Goal: Task Accomplishment & Management: Use online tool/utility

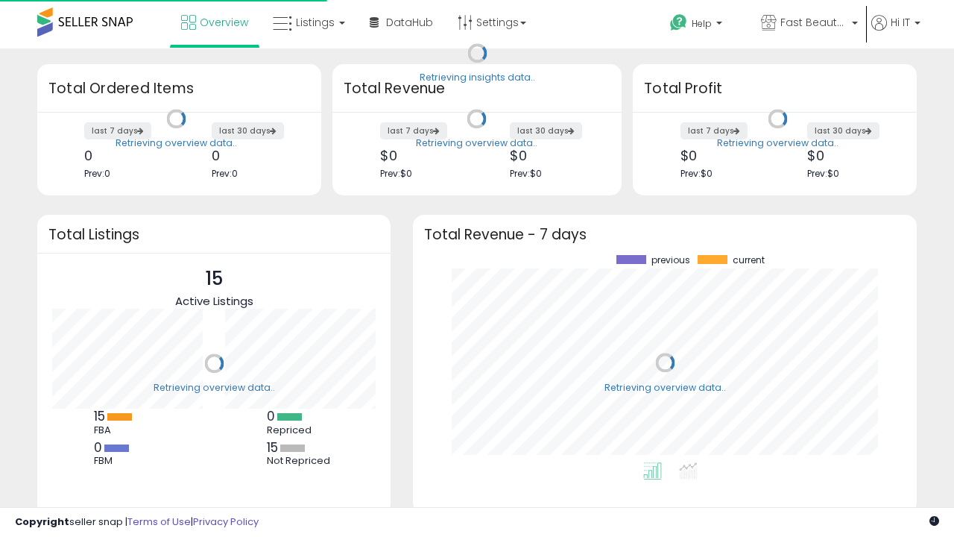
scroll to position [207, 474]
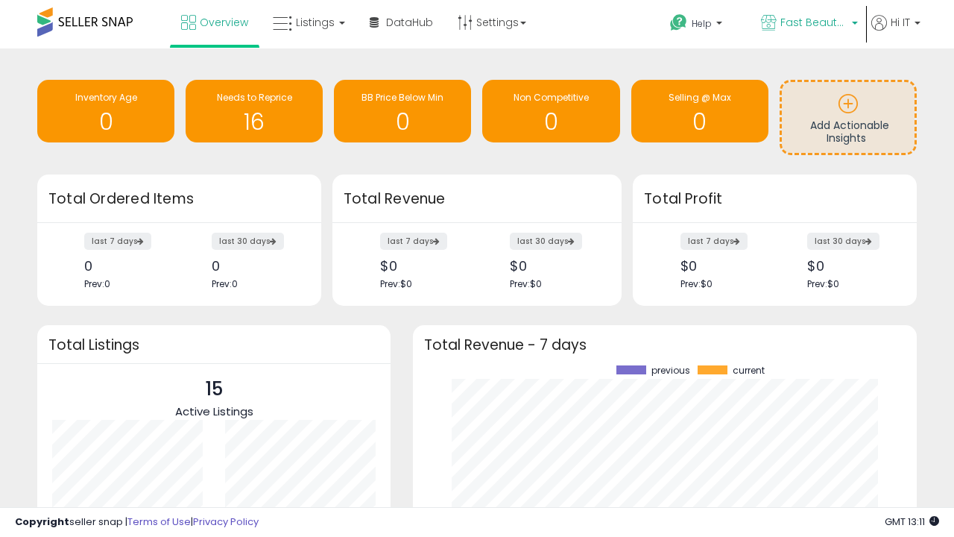
click at [808, 24] on span "Fast Beauty ([GEOGRAPHIC_DATA])" at bounding box center [814, 22] width 67 height 15
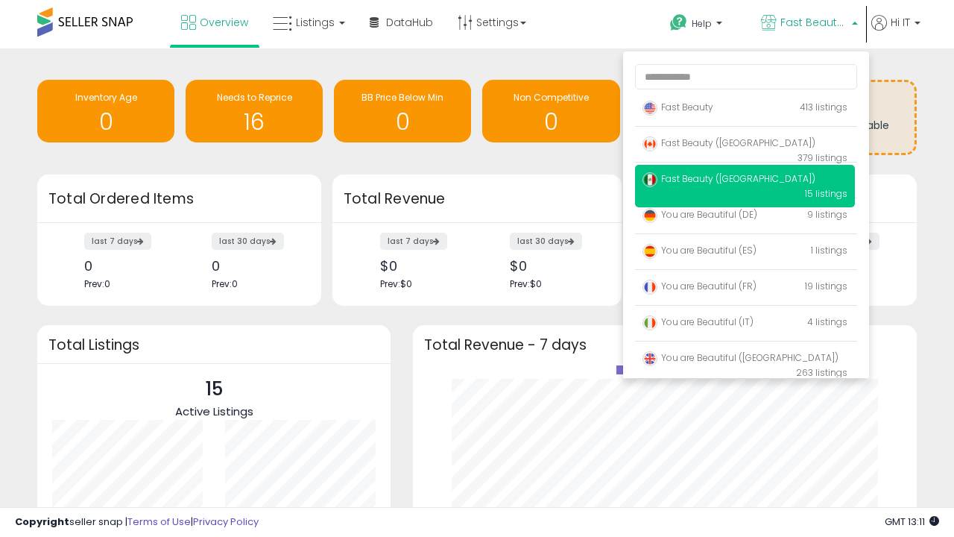
click at [745, 181] on span "Fast Beauty ([GEOGRAPHIC_DATA])" at bounding box center [729, 178] width 173 height 13
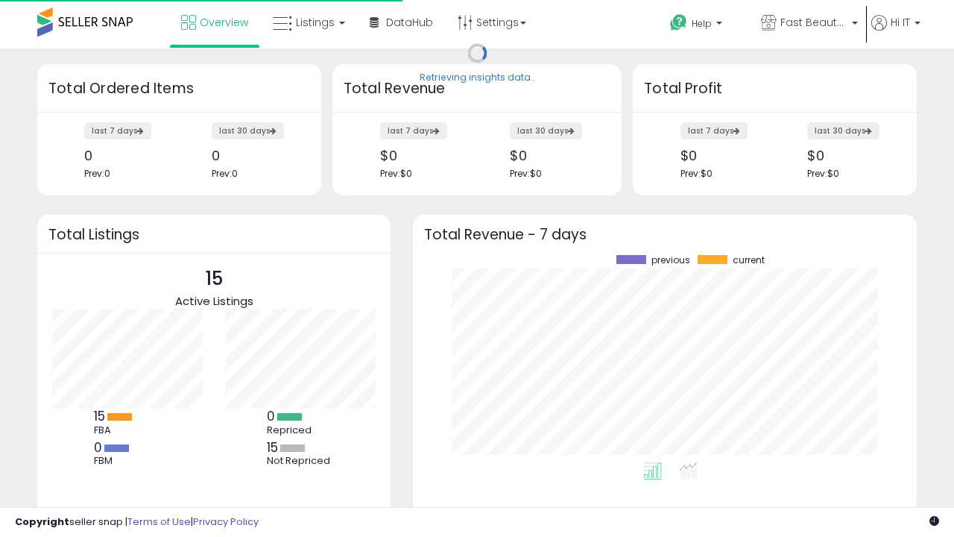
scroll to position [207, 474]
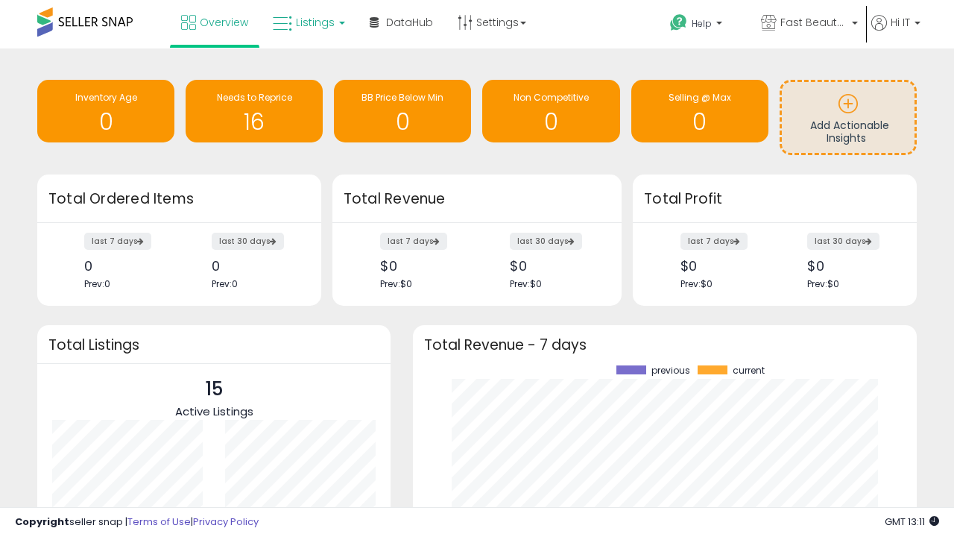
click at [307, 22] on span "Listings" at bounding box center [315, 22] width 39 height 15
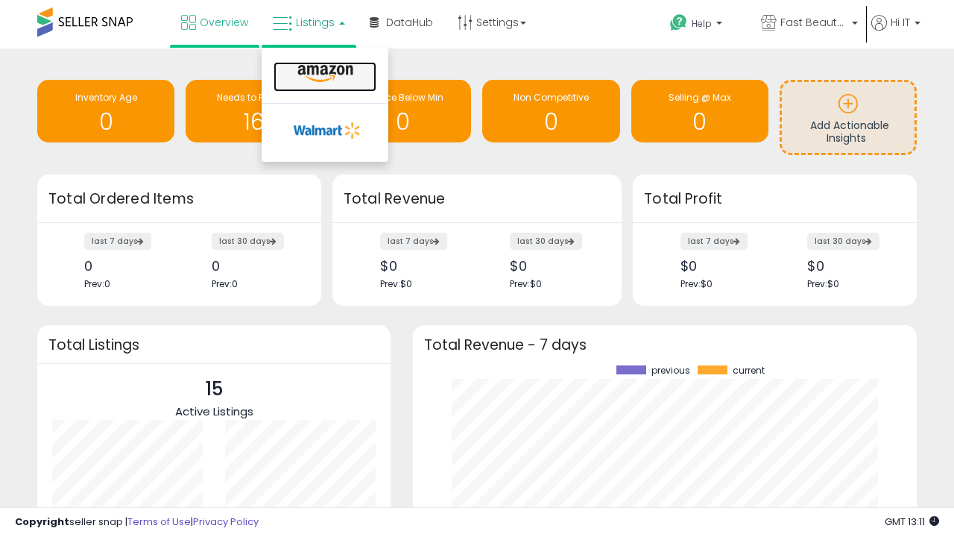
click at [324, 74] on icon at bounding box center [325, 73] width 65 height 19
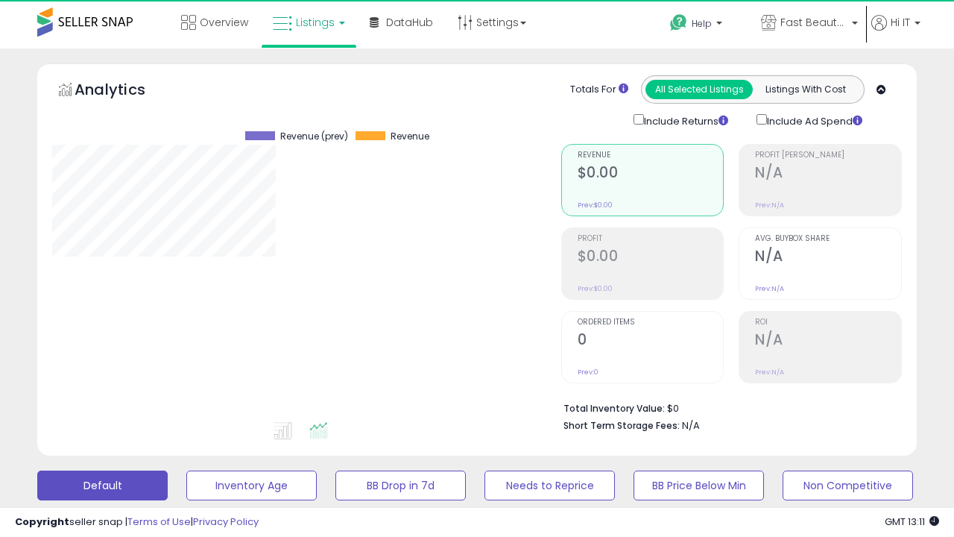
scroll to position [306, 508]
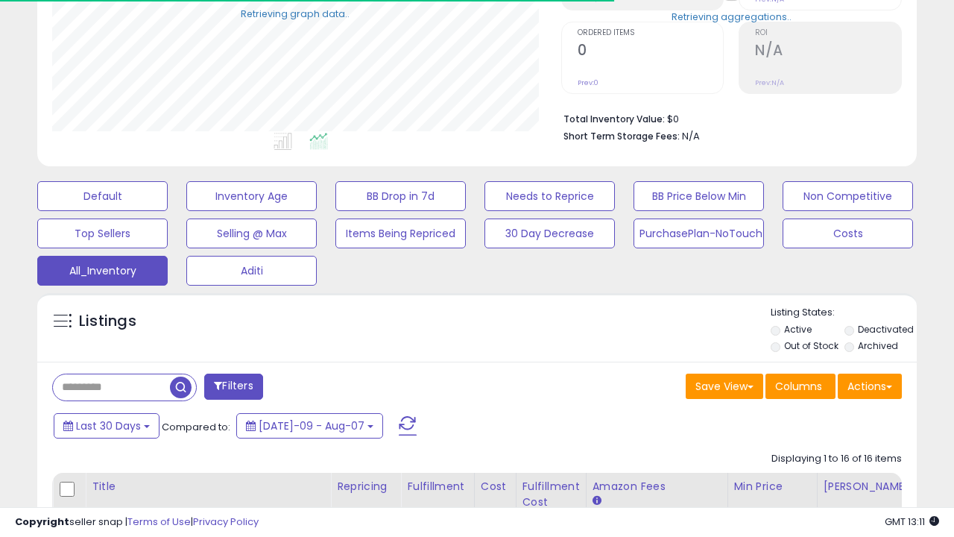
scroll to position [445, 0]
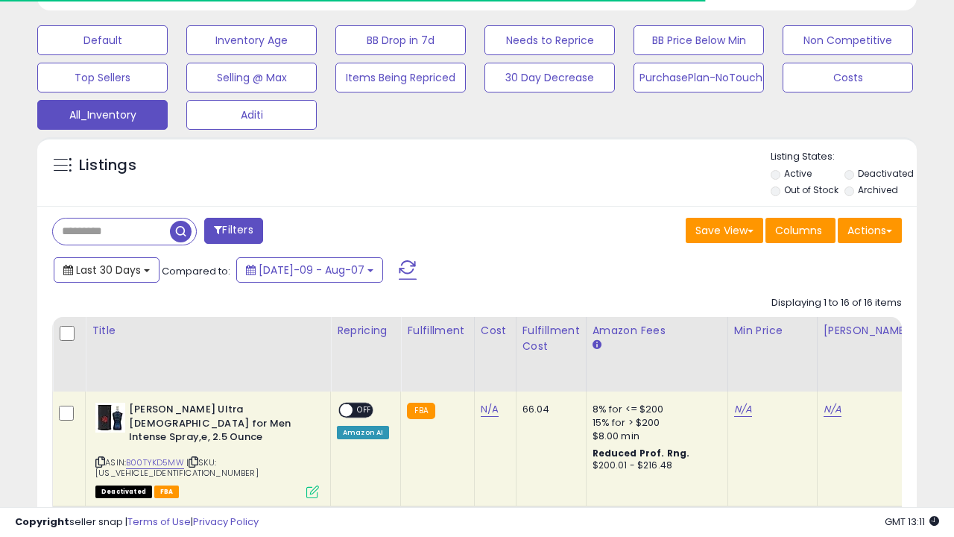
click at [106, 268] on span "Last 30 Days" at bounding box center [108, 269] width 65 height 15
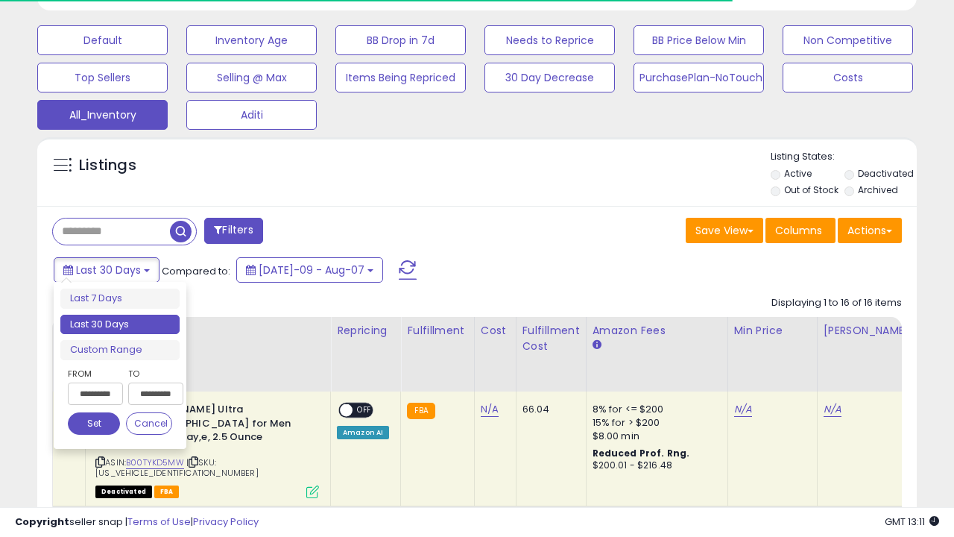
click at [120, 324] on li "Last 30 Days" at bounding box center [119, 325] width 119 height 20
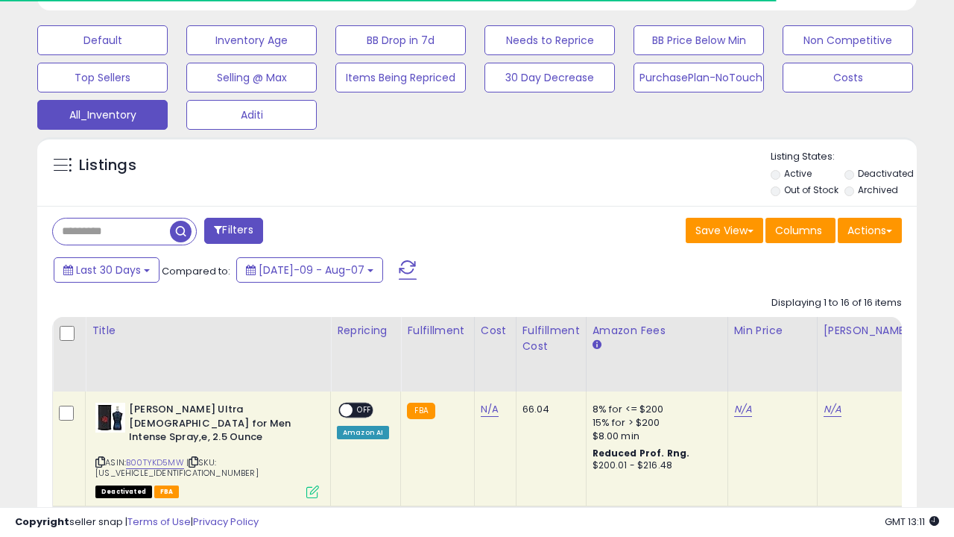
scroll to position [306, 508]
click at [870, 229] on button "Actions" at bounding box center [870, 230] width 64 height 25
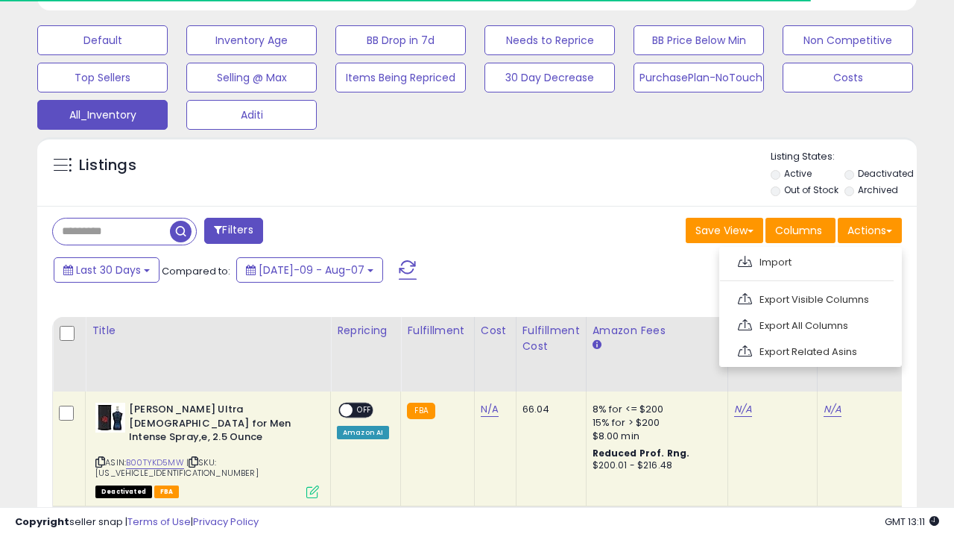
click at [809, 324] on link "Export All Columns" at bounding box center [809, 325] width 163 height 23
